Goal: Task Accomplishment & Management: Manage account settings

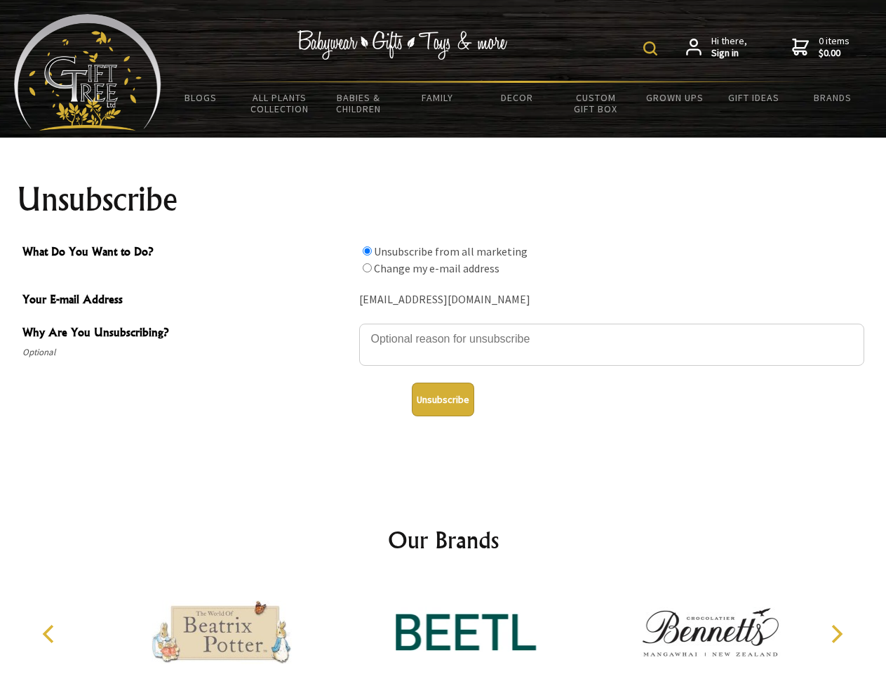
click at [653, 48] on img at bounding box center [650, 48] width 14 height 14
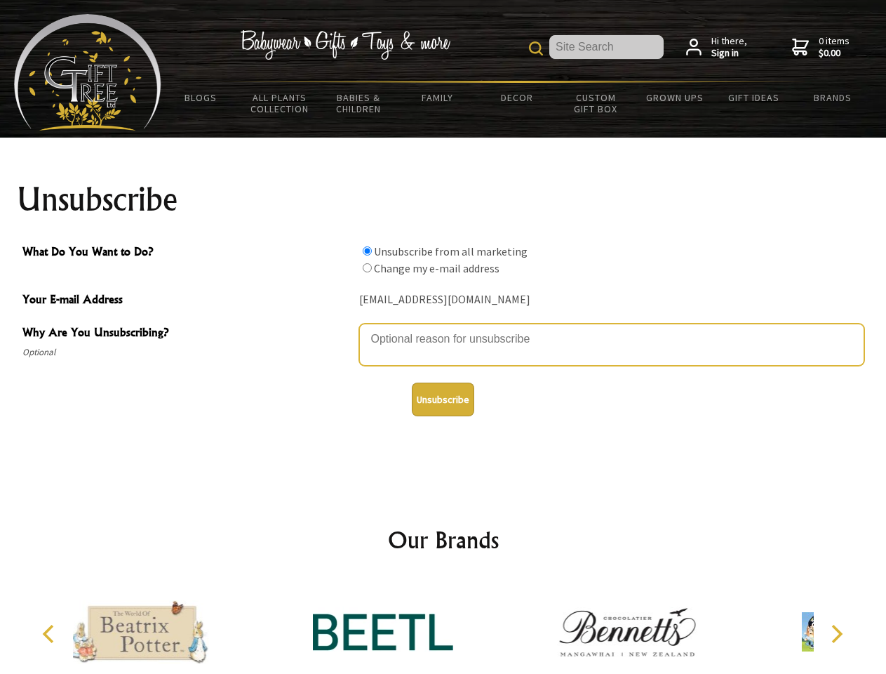
click at [443, 328] on textarea "Why Are You Unsubscribing?" at bounding box center [611, 344] width 505 height 42
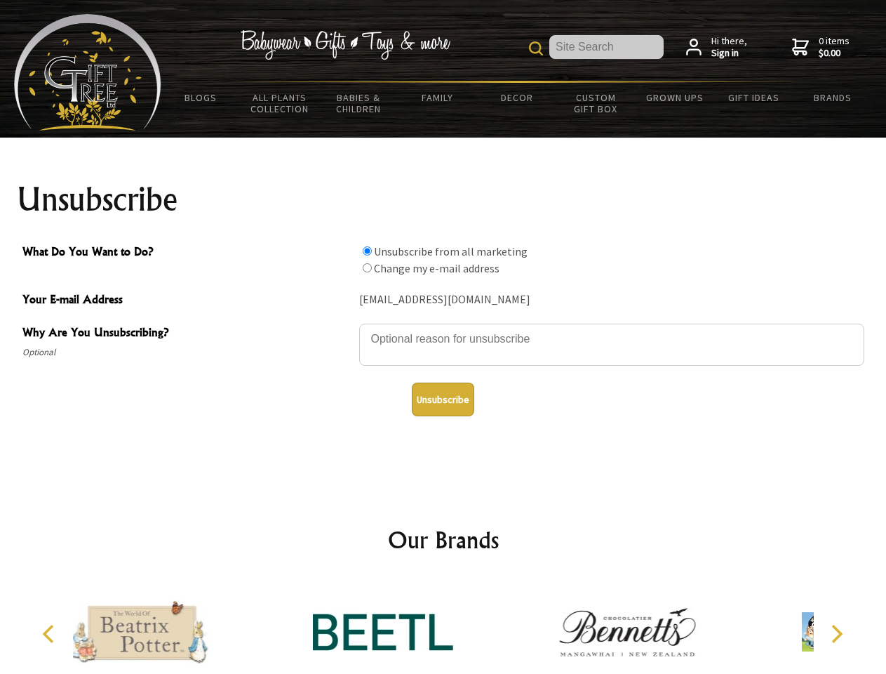
click at [367, 250] on input "What Do You Want to Do?" at bounding box center [367, 250] width 9 height 9
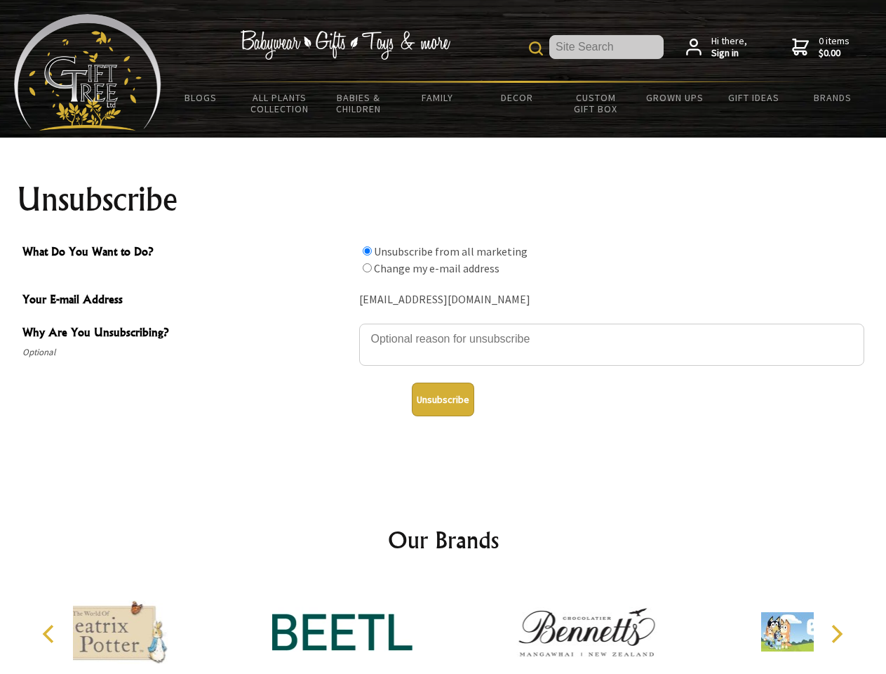
click at [367, 267] on input "What Do You Want to Do?" at bounding box center [367, 267] width 9 height 9
radio input "true"
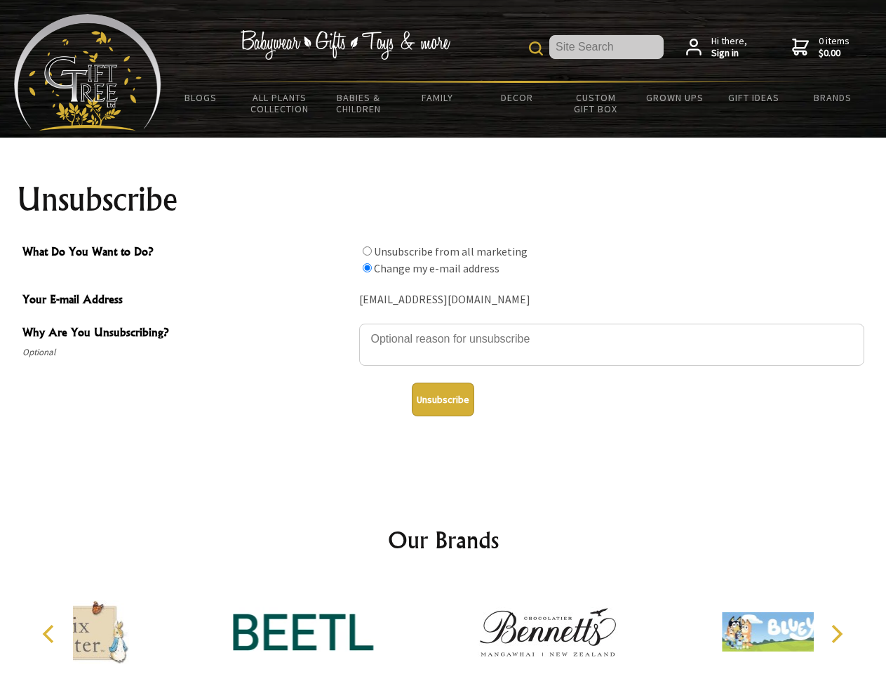
click at [443, 399] on button "Unsubscribe" at bounding box center [443, 399] width 62 height 34
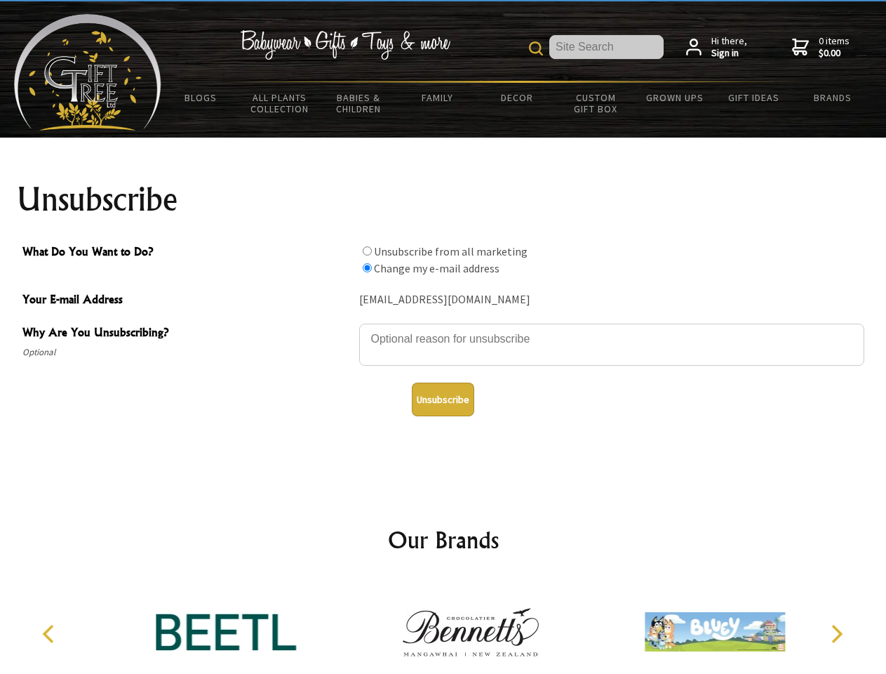
click at [51, 634] on icon "Previous" at bounding box center [50, 633] width 18 height 18
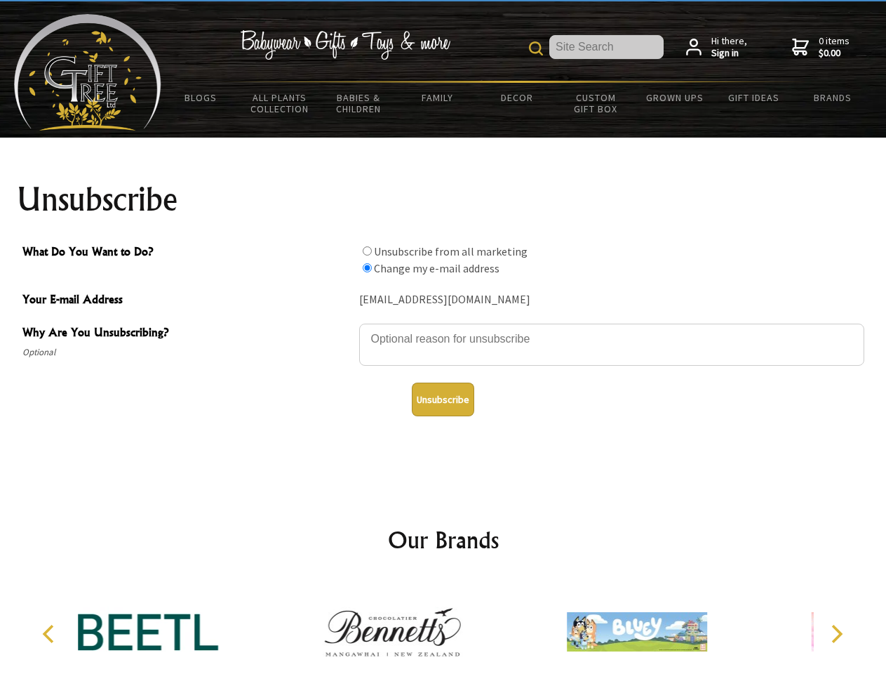
click at [836, 634] on icon "Next" at bounding box center [836, 633] width 18 height 18
